Goal: Task Accomplishment & Management: Use online tool/utility

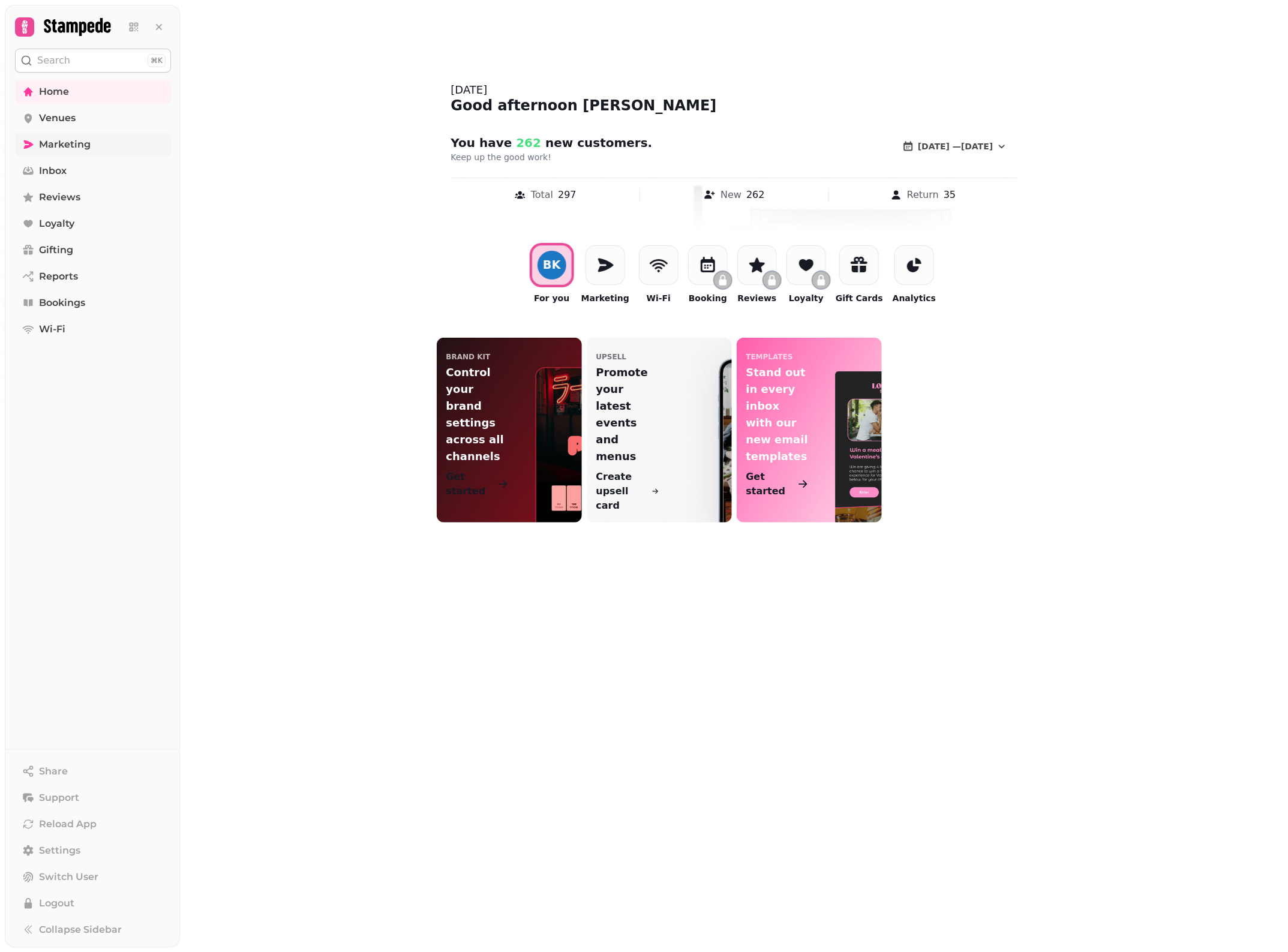
click at [76, 142] on span "Marketing" at bounding box center [65, 144] width 52 height 14
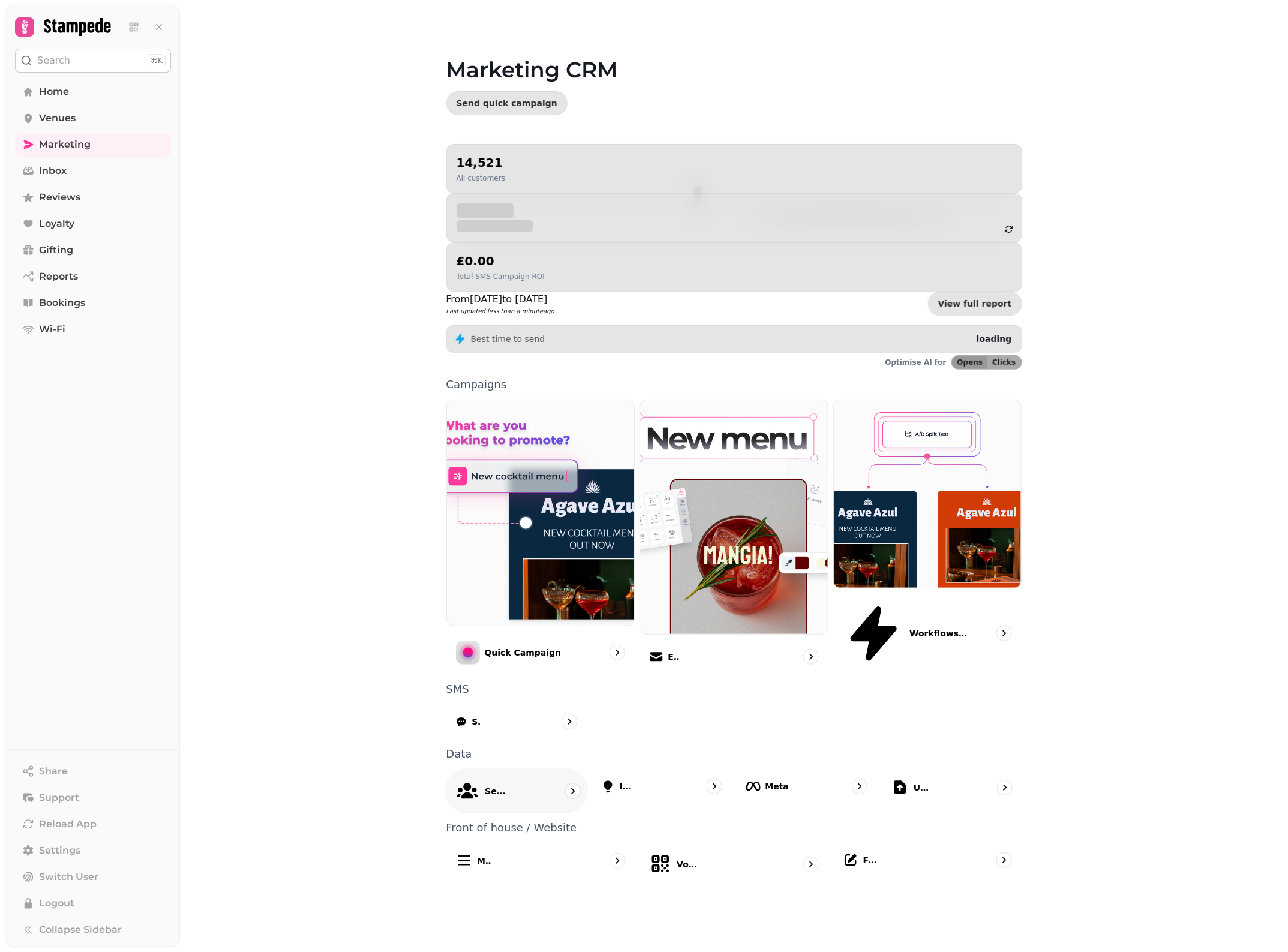
click at [507, 786] on p "Segments" at bounding box center [496, 791] width 23 height 12
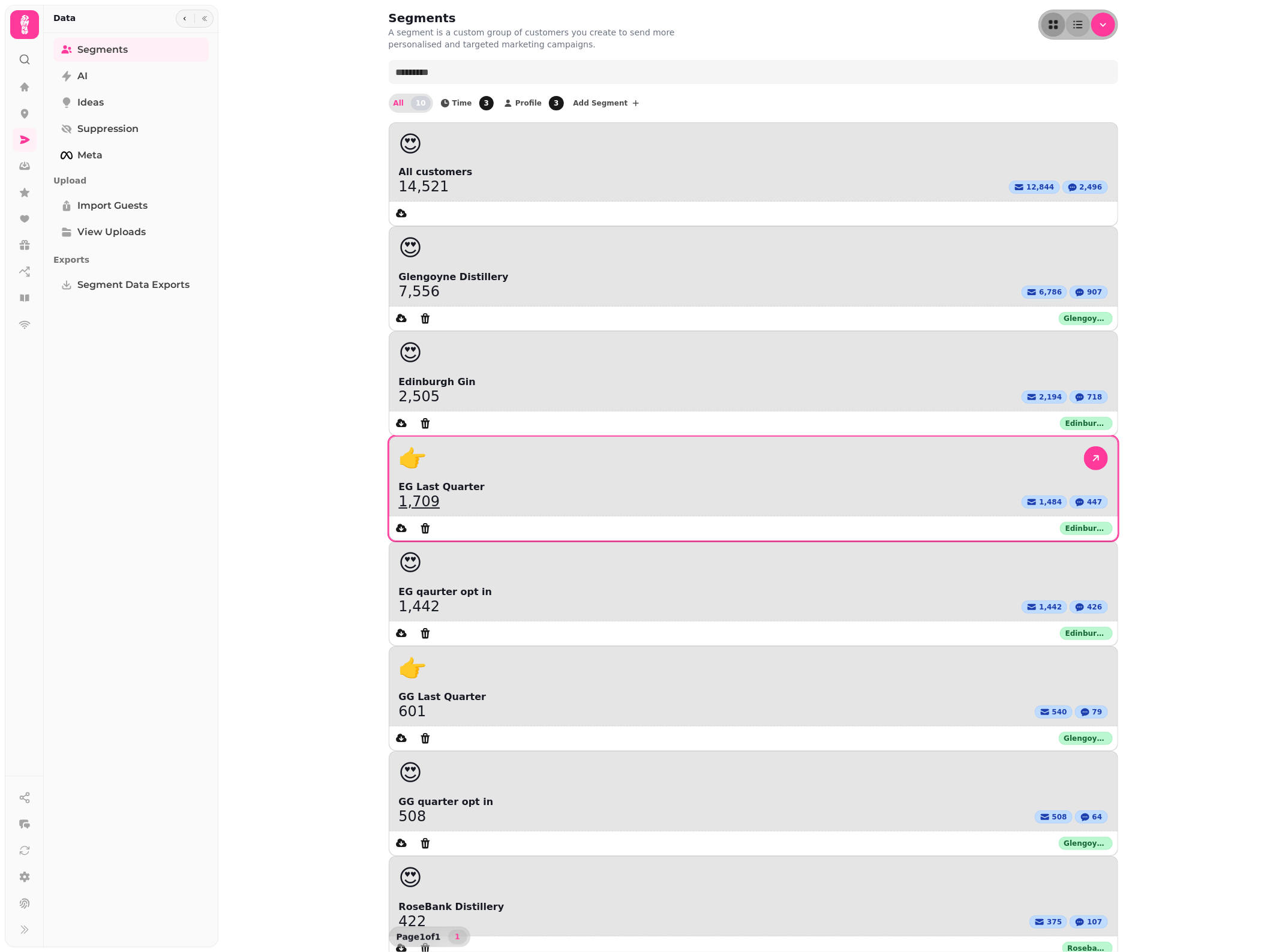
click at [1017, 447] on div "👉" at bounding box center [753, 458] width 709 height 24
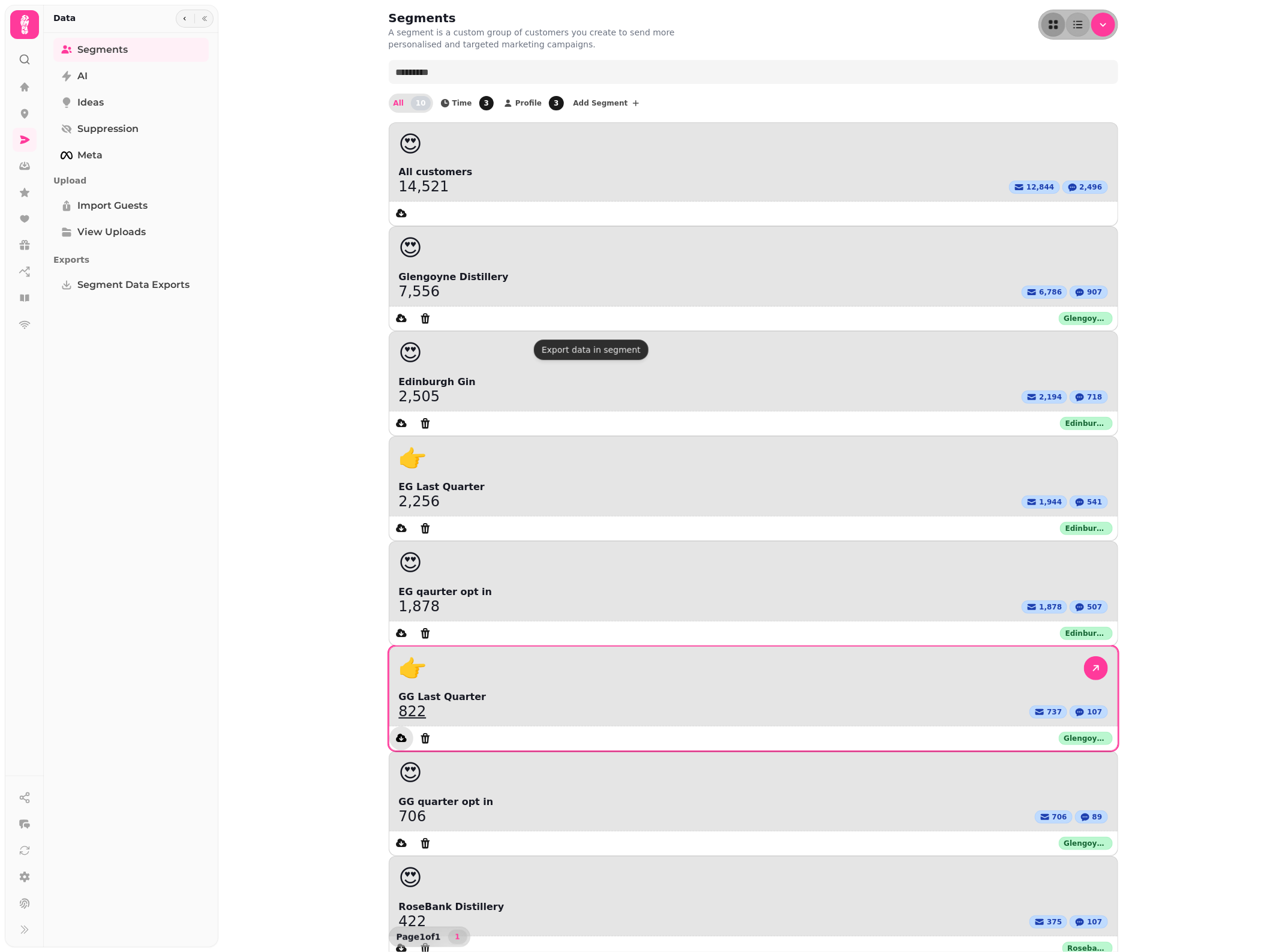
click at [407, 734] on icon "data export" at bounding box center [401, 738] width 11 height 8
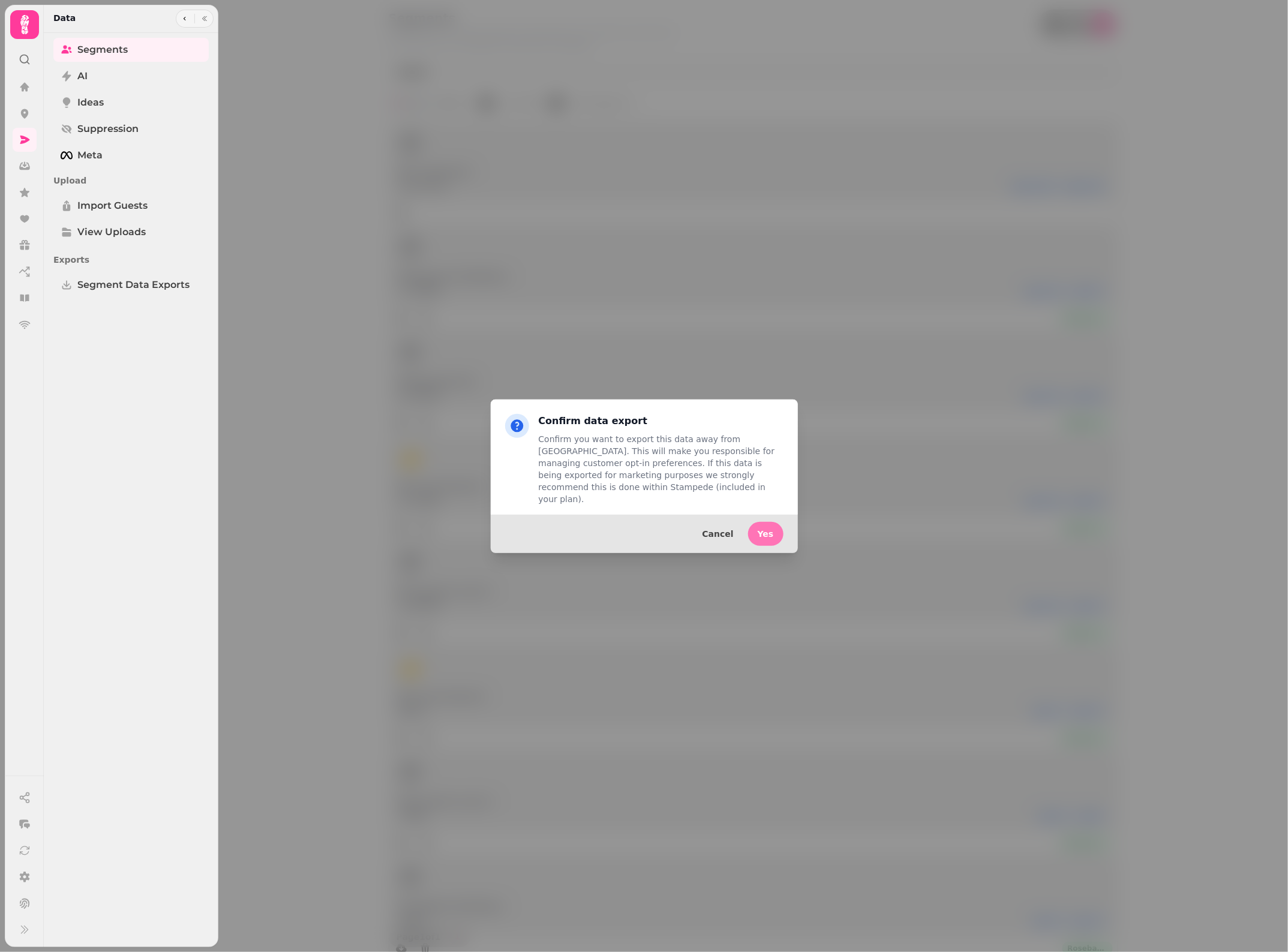
click at [772, 531] on span "Yes" at bounding box center [766, 533] width 16 height 8
